Goal: Task Accomplishment & Management: Manage account settings

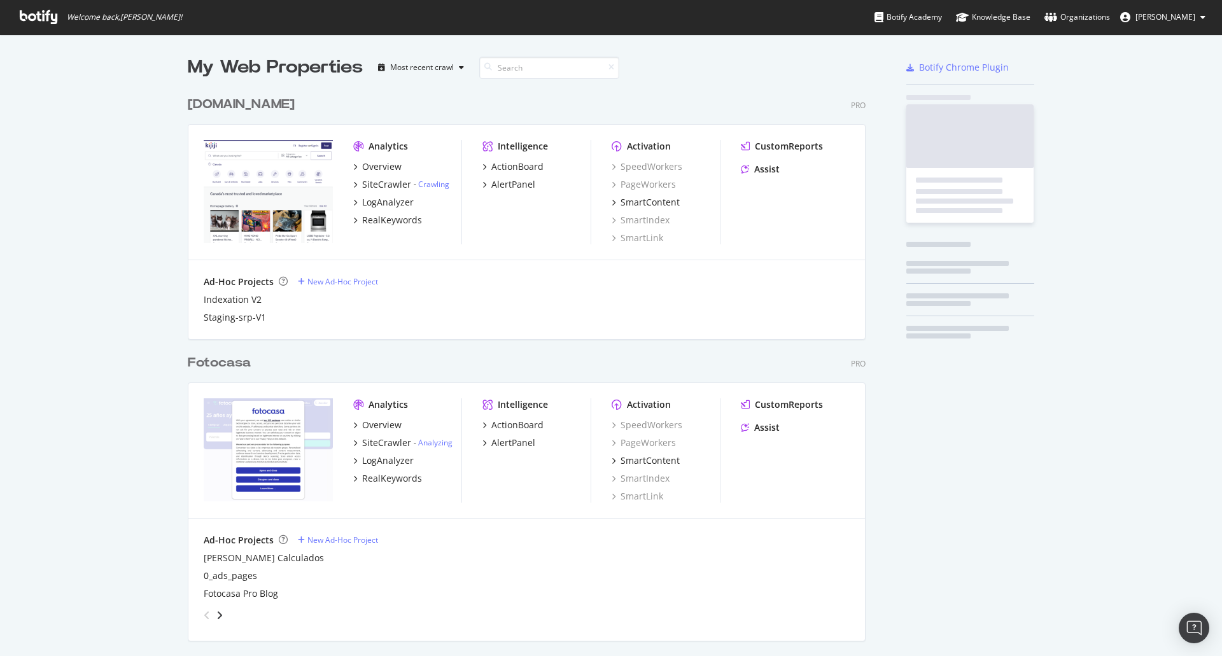
scroll to position [3679, 678]
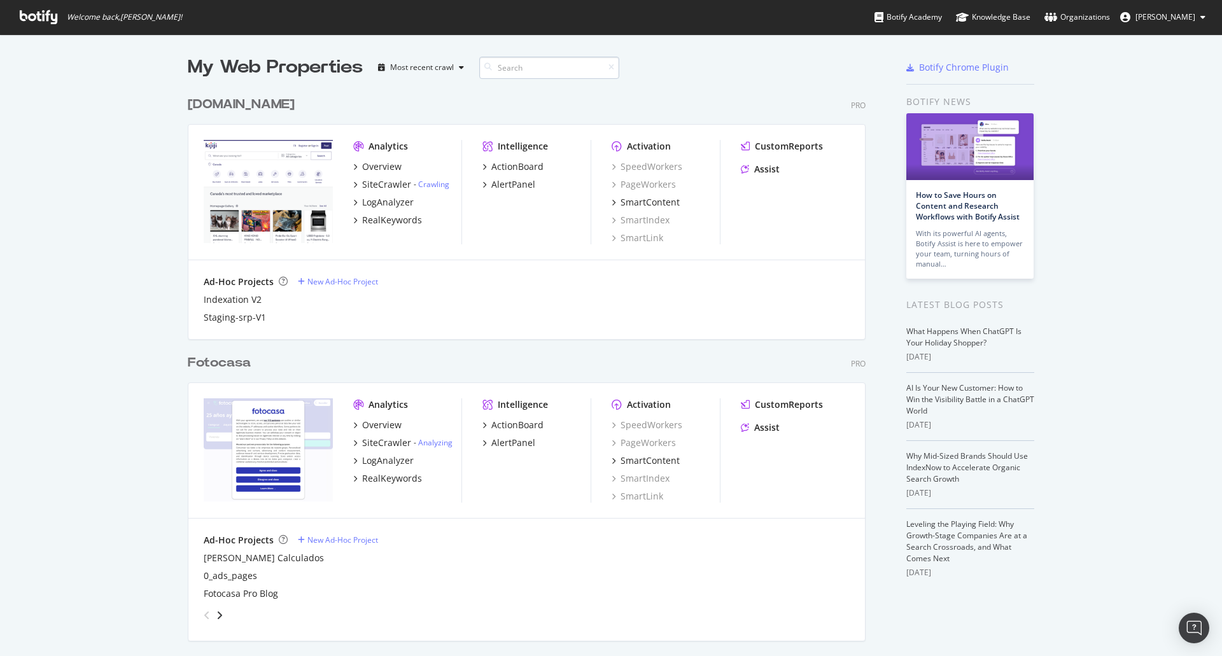
click at [525, 63] on input at bounding box center [549, 68] width 140 height 22
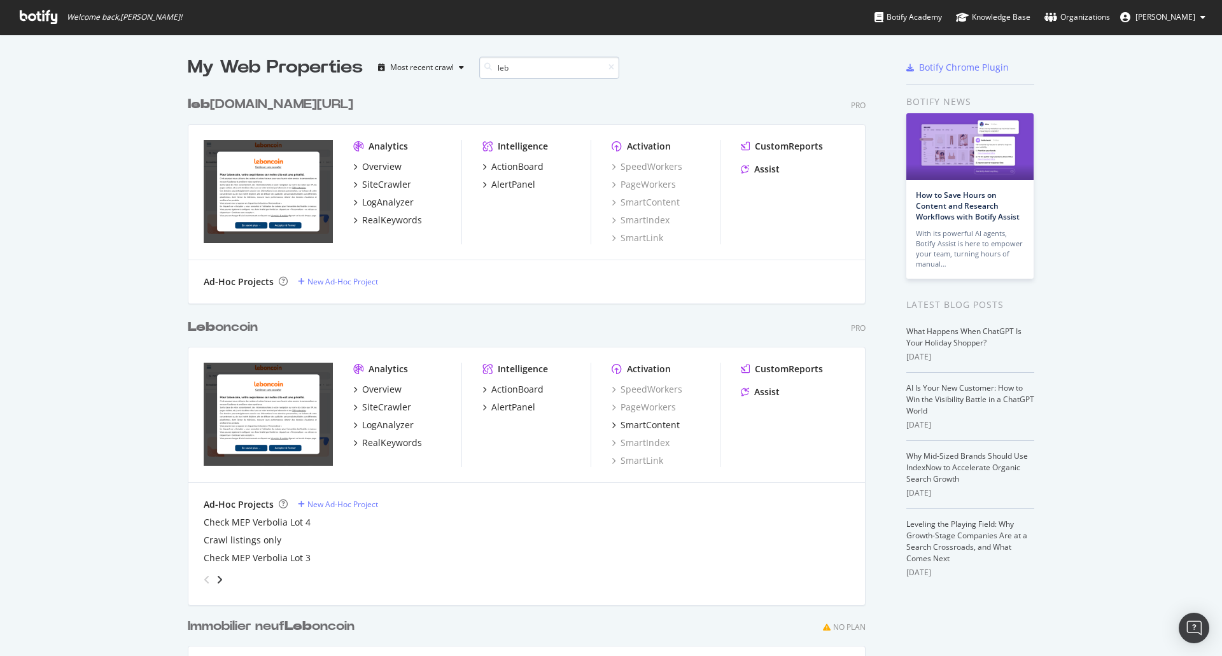
scroll to position [771, 678]
type input "leb"
click at [510, 410] on div "AlertPanel" at bounding box center [513, 407] width 44 height 13
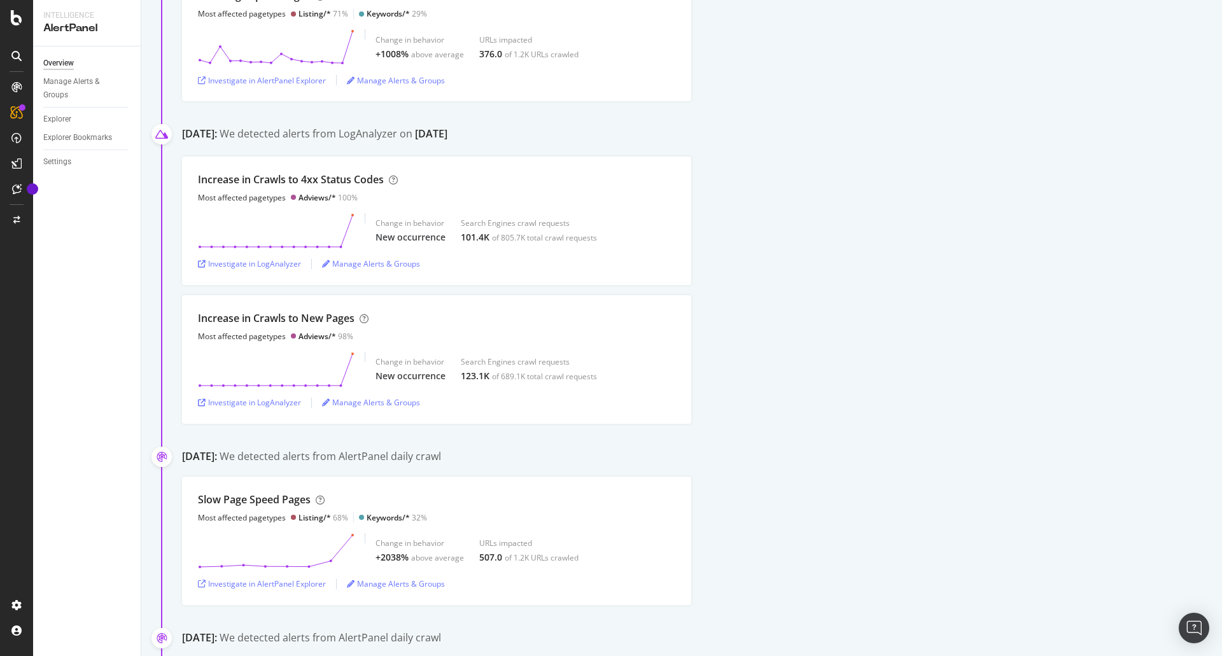
scroll to position [1464, 0]
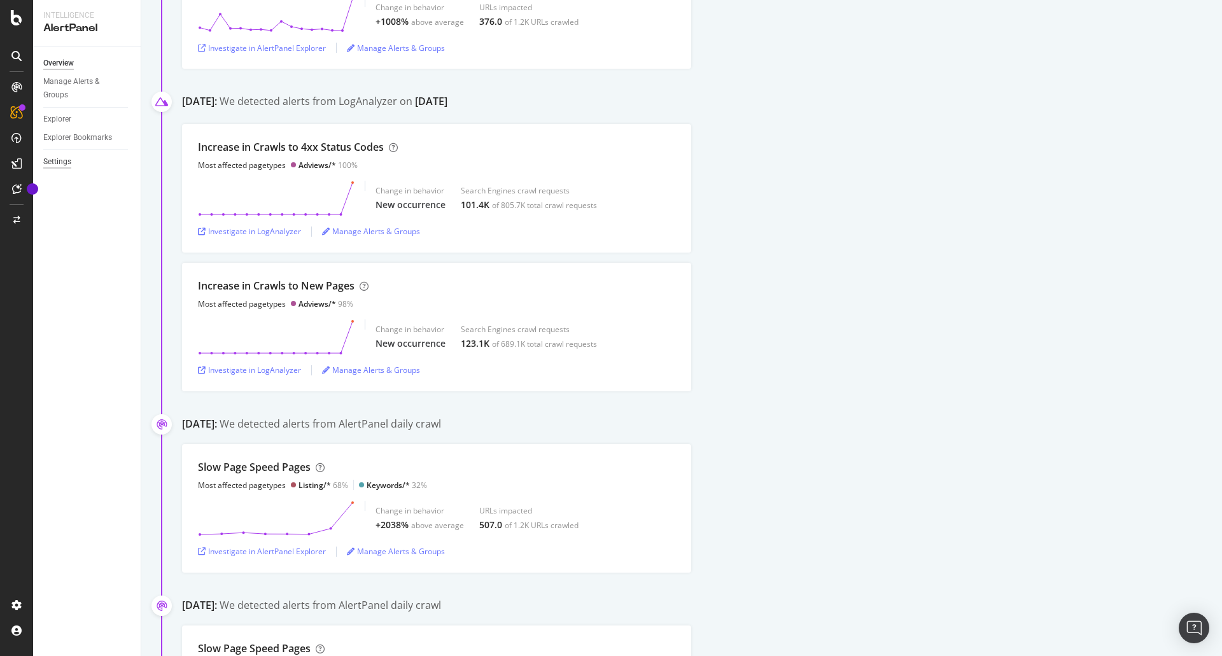
click at [62, 162] on div "Settings" at bounding box center [57, 161] width 28 height 13
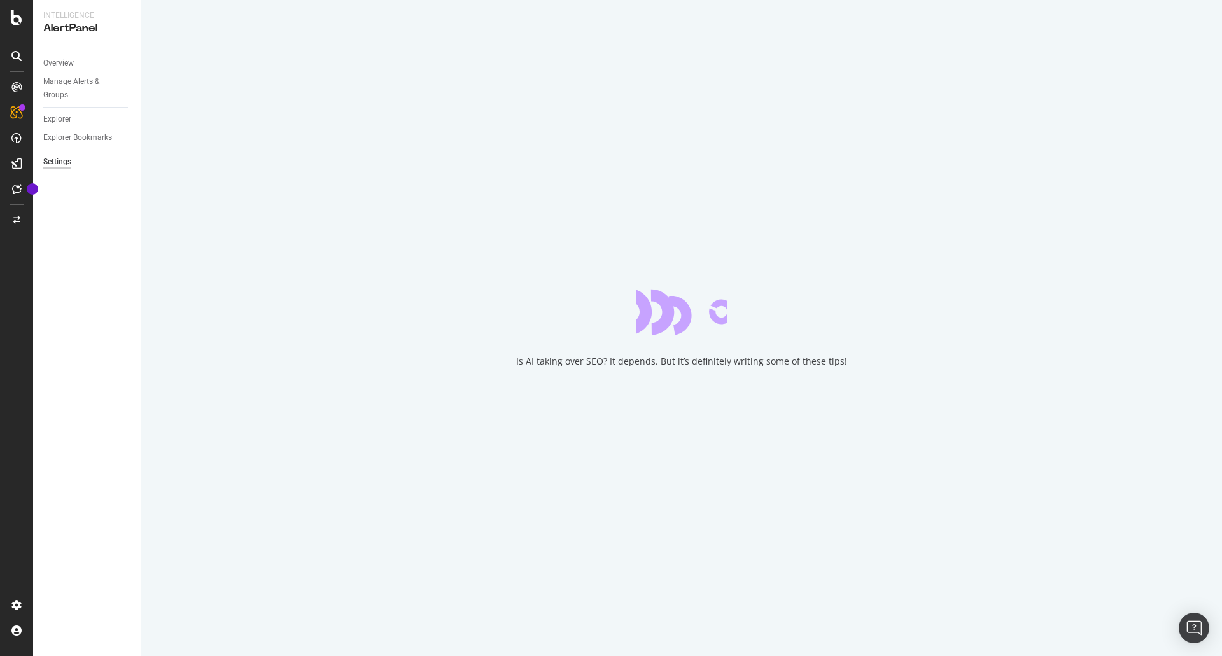
select select "03"
select select "30"
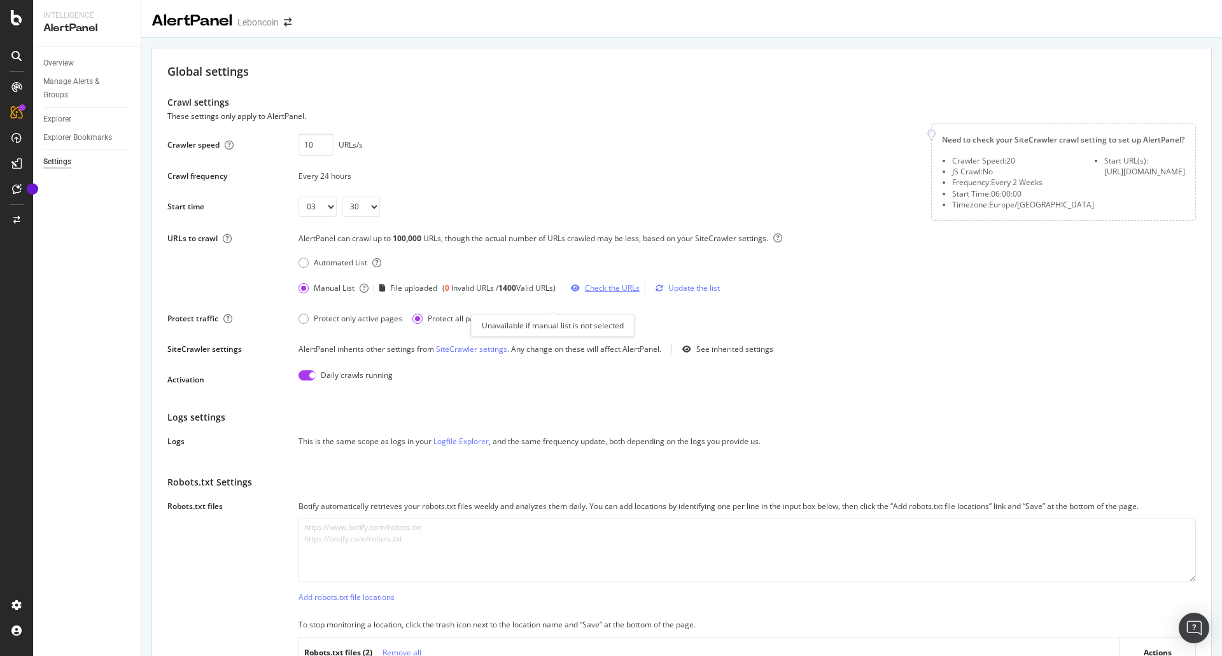
click at [611, 293] on div "Check the URLs" at bounding box center [612, 288] width 55 height 11
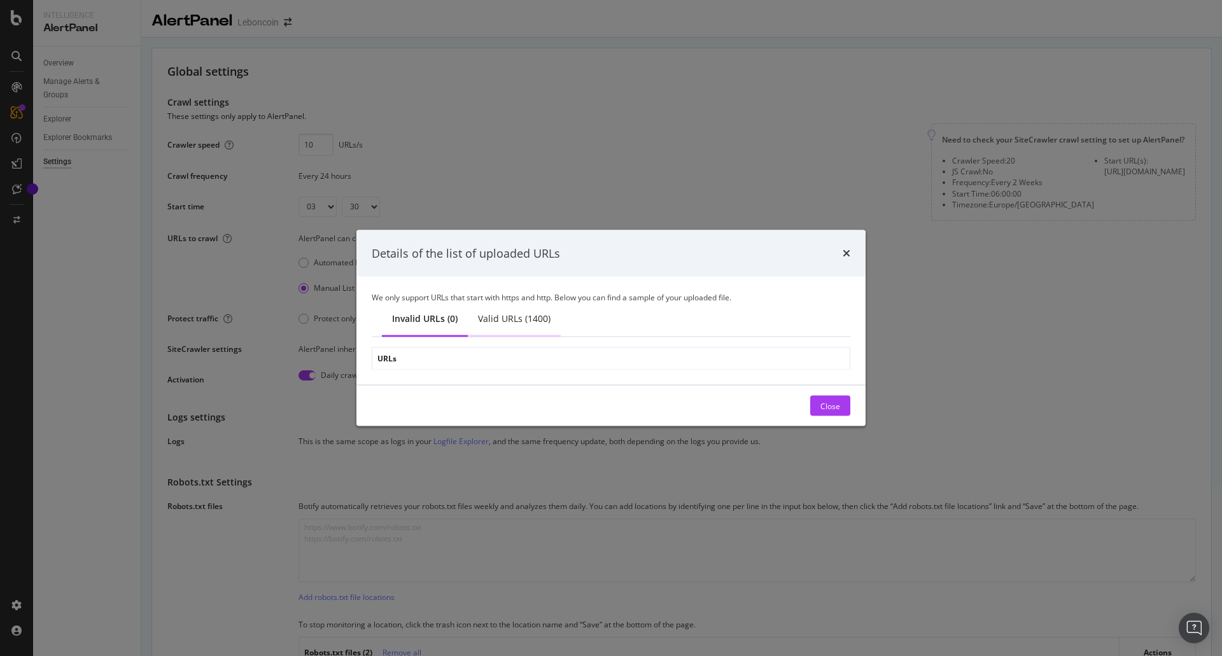
click at [507, 319] on div "Valid URLs (1400)" at bounding box center [514, 318] width 73 height 13
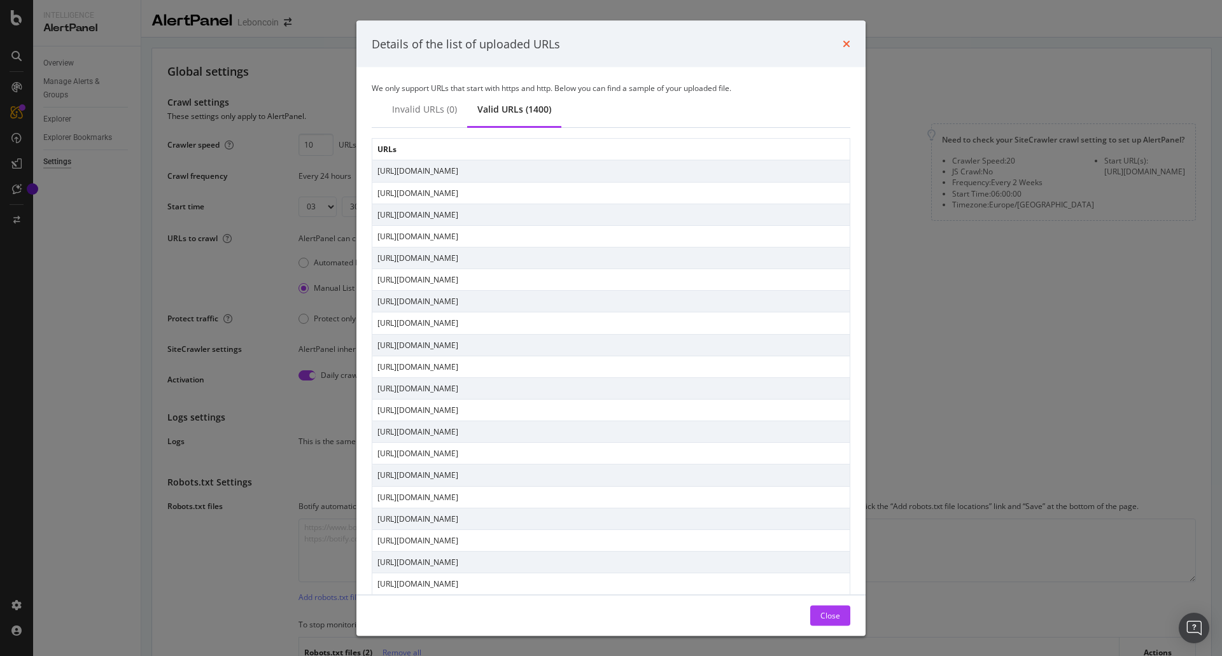
click at [846, 40] on icon "times" at bounding box center [847, 44] width 8 height 10
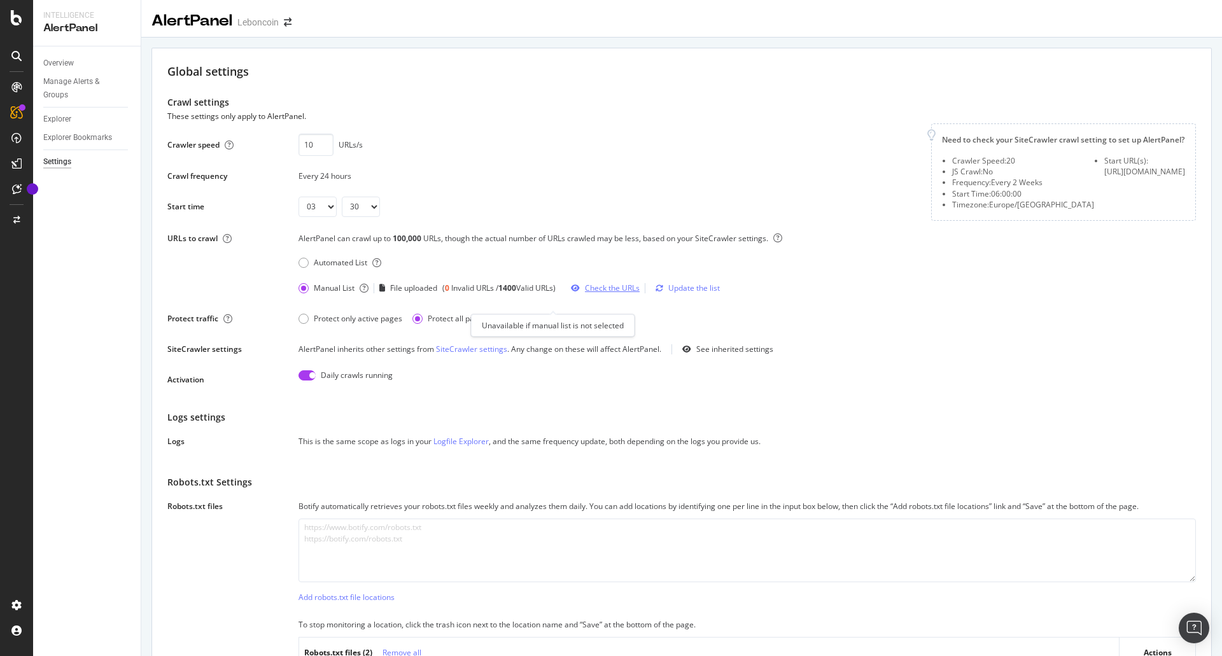
click at [607, 293] on div "Check the URLs" at bounding box center [612, 288] width 55 height 11
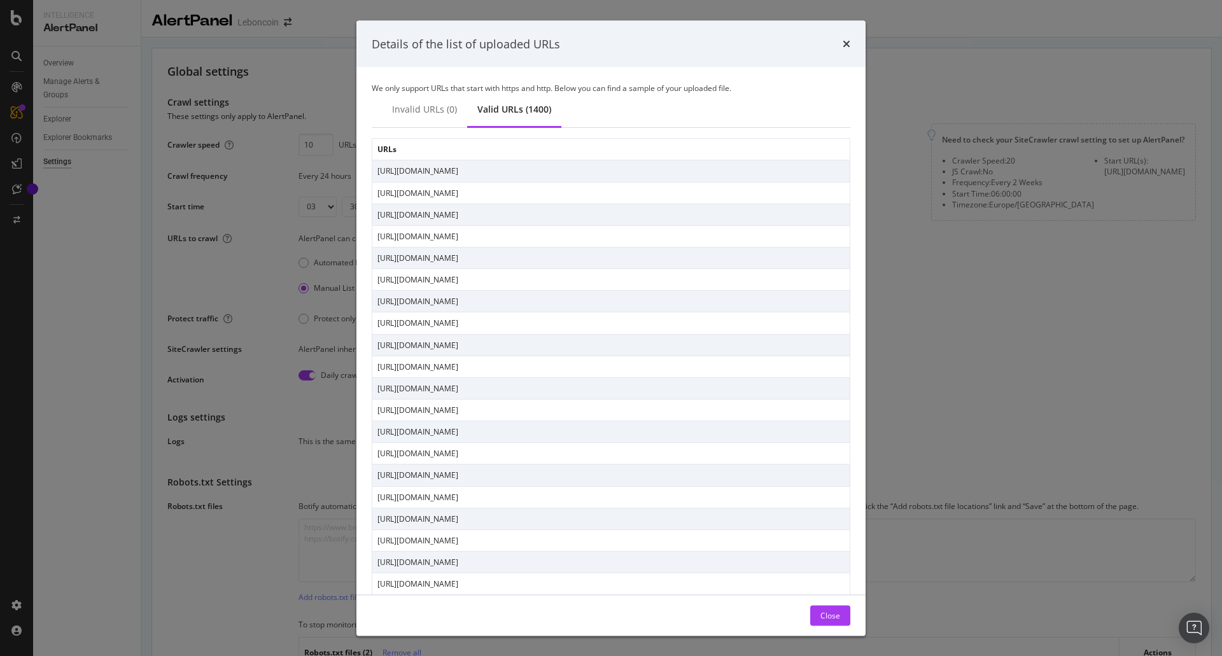
click at [841, 42] on div "Details of the list of uploaded URLs" at bounding box center [611, 44] width 479 height 17
click at [843, 42] on icon "times" at bounding box center [847, 44] width 8 height 10
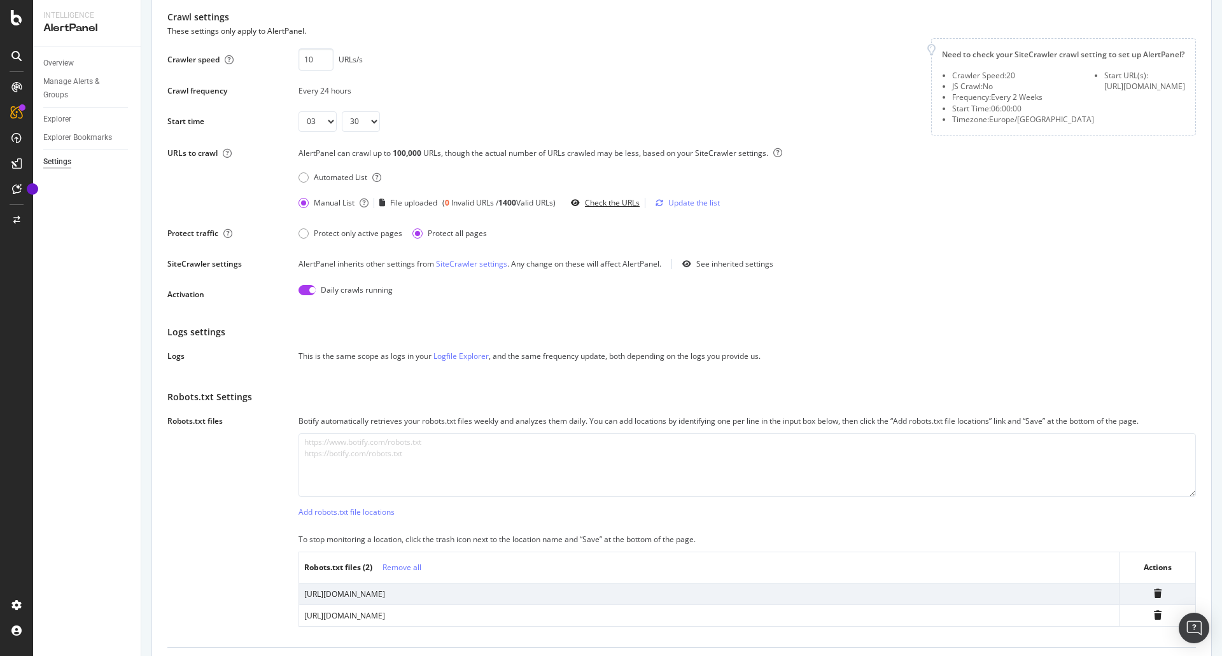
scroll to position [64, 0]
